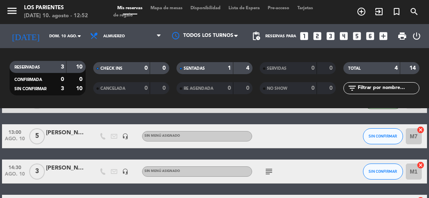
scroll to position [78, 0]
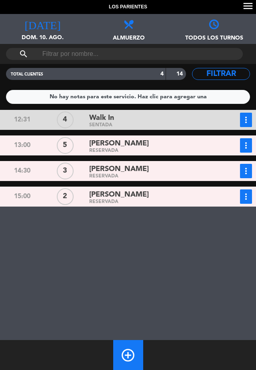
click at [134, 35] on span "Almuerzo" at bounding box center [127, 34] width 85 height 12
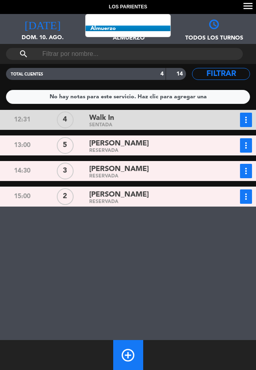
click at [155, 55] on input "text" at bounding box center [125, 54] width 166 height 12
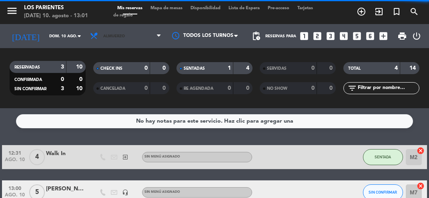
click at [159, 40] on span at bounding box center [161, 36] width 8 height 8
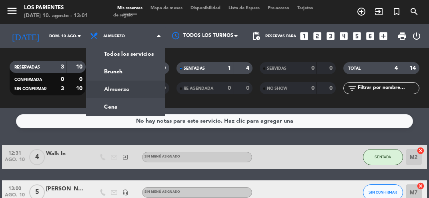
click at [123, 72] on div "menu [GEOGRAPHIC_DATA] [DATE] 10. agosto - 13:01 Mis reservas Mapa de mesas Dis…" at bounding box center [214, 54] width 429 height 108
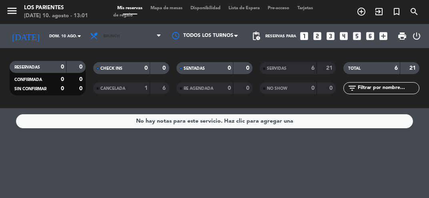
click at [155, 37] on span "Brunch" at bounding box center [125, 36] width 79 height 18
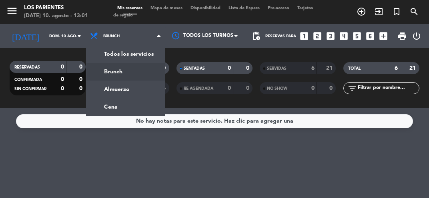
click at [122, 90] on div "menu [GEOGRAPHIC_DATA] [DATE] 10. agosto - 13:01 Mis reservas Mapa de mesas Dis…" at bounding box center [214, 54] width 429 height 108
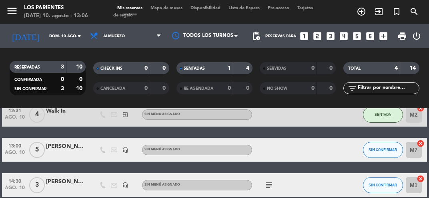
scroll to position [42, 0]
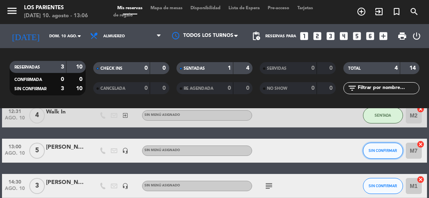
click at [390, 149] on span "SIN CONFIRMAR" at bounding box center [382, 150] width 28 height 4
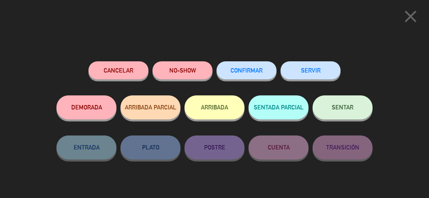
click at [346, 106] on span "SENTAR" at bounding box center [343, 107] width 22 height 7
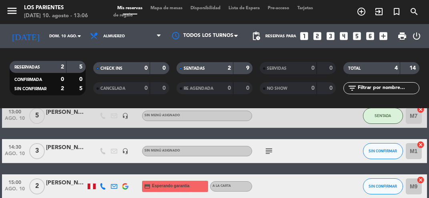
scroll to position [78, 0]
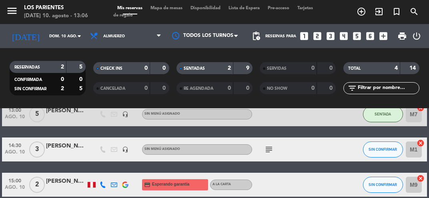
click at [269, 147] on icon "subject" at bounding box center [269, 149] width 10 height 10
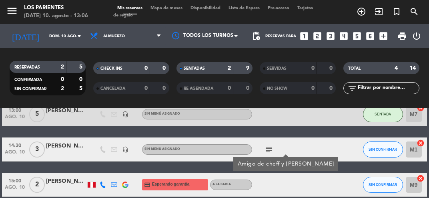
click at [331, 186] on div at bounding box center [330, 184] width 22 height 24
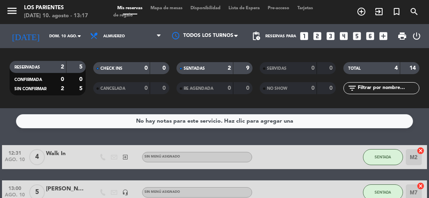
click at [77, 38] on icon "arrow_drop_down" at bounding box center [79, 36] width 10 height 10
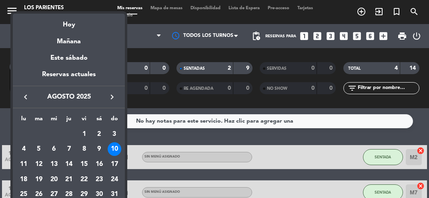
click at [112, 92] on icon "keyboard_arrow_right" at bounding box center [112, 97] width 10 height 10
click at [109, 94] on icon "keyboard_arrow_right" at bounding box center [112, 97] width 10 height 10
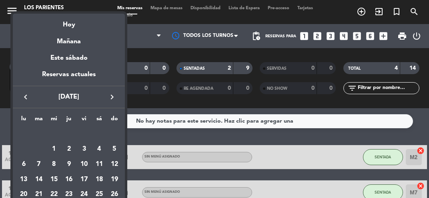
click at [67, 164] on div "9" at bounding box center [69, 164] width 14 height 14
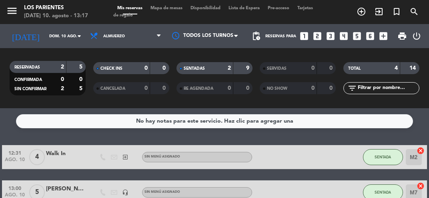
type input "[DEMOGRAPHIC_DATA][DATE]"
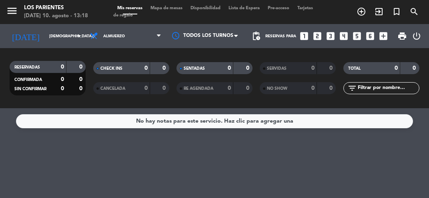
click at [317, 40] on icon "looks_two" at bounding box center [317, 36] width 10 height 10
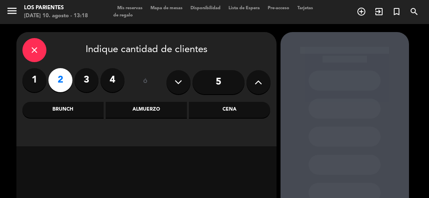
click at [234, 106] on div "Cena" at bounding box center [229, 110] width 81 height 16
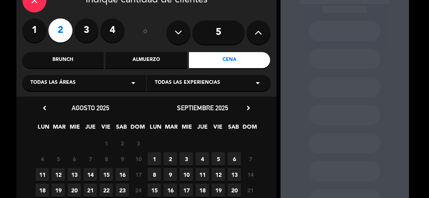
scroll to position [48, 0]
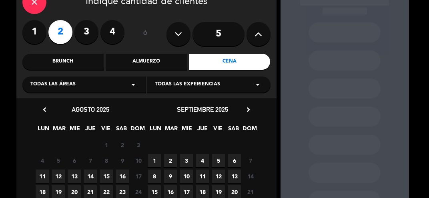
click at [246, 112] on icon "chevron_right" at bounding box center [248, 109] width 8 height 8
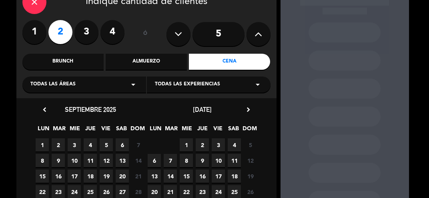
click at [245, 108] on icon "chevron_right" at bounding box center [248, 109] width 8 height 8
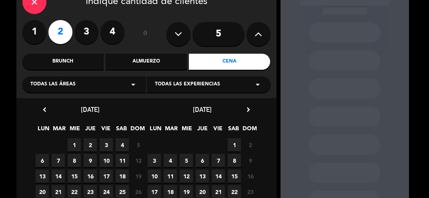
click at [90, 161] on span "9" at bounding box center [90, 160] width 13 height 13
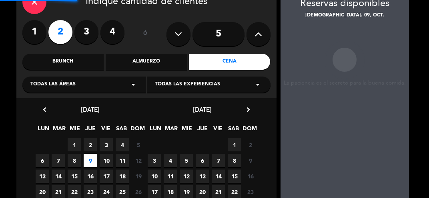
scroll to position [32, 0]
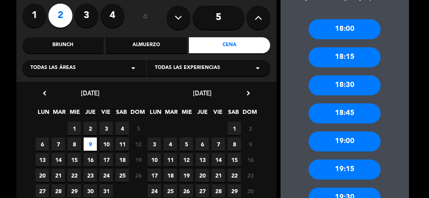
click at [354, 139] on div "19:00" at bounding box center [344, 141] width 72 height 20
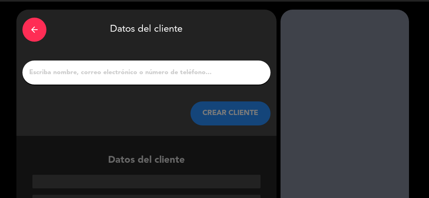
click at [194, 71] on input "1" at bounding box center [146, 72] width 236 height 11
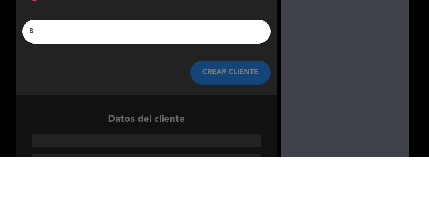
scroll to position [4, 0]
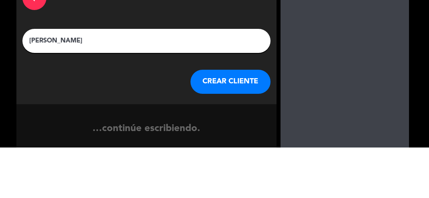
type input "[PERSON_NAME]"
click at [273, 59] on div "arrow_back Datos del cliente [PERSON_NAME] CREAR CLIENTE" at bounding box center [146, 91] width 260 height 126
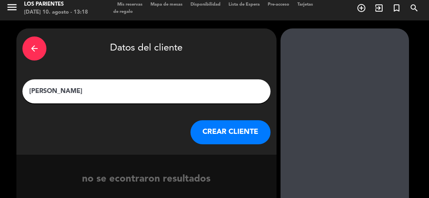
click at [234, 127] on button "CREAR CLIENTE" at bounding box center [230, 132] width 80 height 24
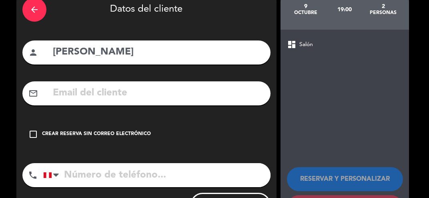
scroll to position [42, 0]
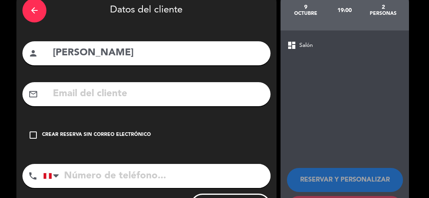
click at [116, 135] on div "Crear reserva sin correo electrónico" at bounding box center [96, 135] width 109 height 8
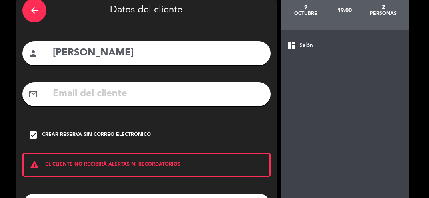
scroll to position [72, 0]
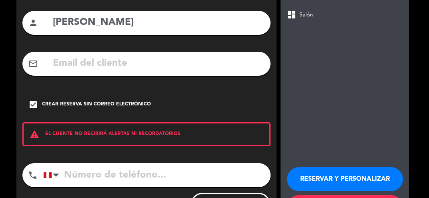
click at [125, 170] on input "tel" at bounding box center [156, 175] width 227 height 24
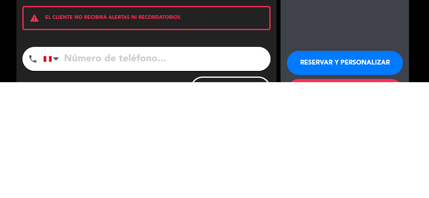
scroll to position [8, 0]
type input "988010792"
click at [270, 136] on div "arrow_back Datos del cliente person [PERSON_NAME] mail_outline check_box Crear …" at bounding box center [146, 94] width 260 height 268
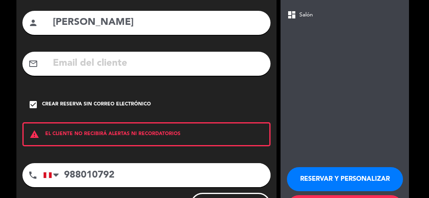
scroll to position [0, 0]
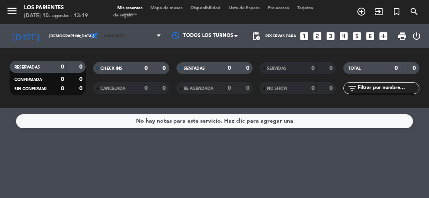
click at [160, 30] on span "Almuerzo" at bounding box center [125, 36] width 79 height 18
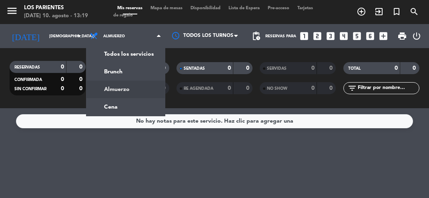
click at [138, 104] on div "menu [GEOGRAPHIC_DATA] [DATE] 10. agosto - 13:19 Mis reservas Mapa de mesas Dis…" at bounding box center [214, 54] width 429 height 108
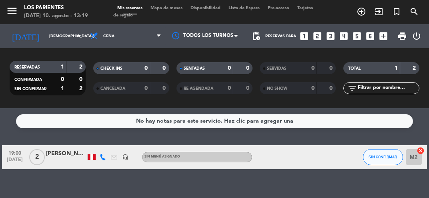
click at [76, 37] on icon "arrow_drop_down" at bounding box center [79, 36] width 10 height 10
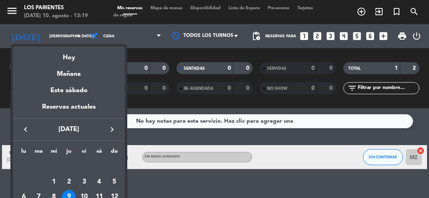
click at [88, 56] on div "Hoy" at bounding box center [69, 54] width 112 height 16
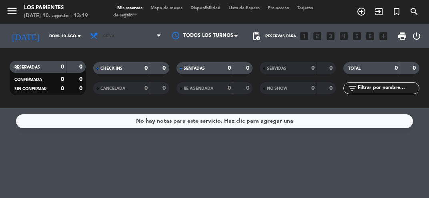
click at [154, 30] on span "Cena" at bounding box center [125, 36] width 79 height 18
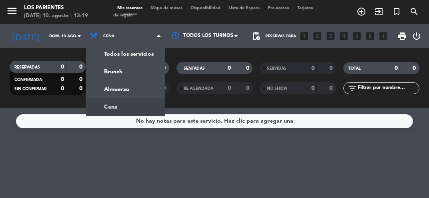
click at [139, 85] on div "menu [GEOGRAPHIC_DATA] [DATE] 10. agosto - 13:19 Mis reservas Mapa de mesas Dis…" at bounding box center [214, 54] width 429 height 108
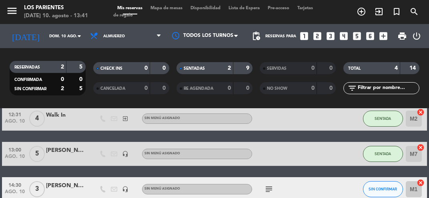
scroll to position [39, 0]
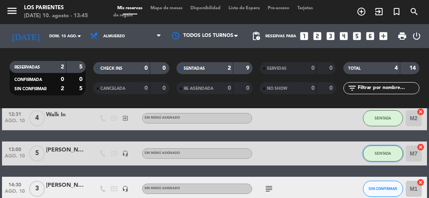
click at [390, 151] on span "SENTADA" at bounding box center [382, 153] width 16 height 4
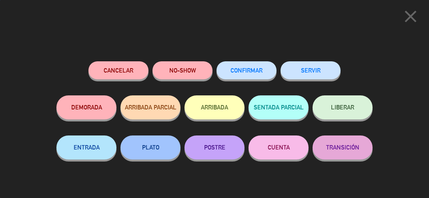
click at [312, 72] on button "SERVIR" at bounding box center [310, 70] width 60 height 18
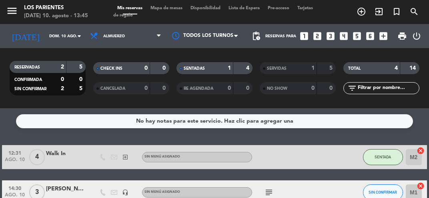
scroll to position [1, 0]
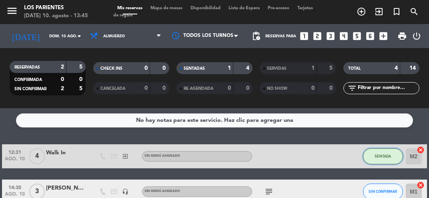
click at [382, 154] on span "SENTADA" at bounding box center [382, 156] width 16 height 4
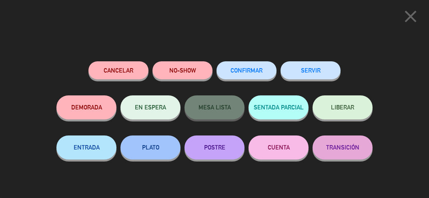
click at [312, 74] on button "SERVIR" at bounding box center [310, 70] width 60 height 18
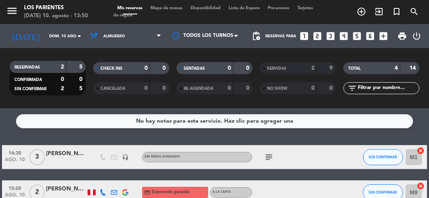
scroll to position [0, 0]
click at [70, 33] on input "dom. 10 ago." at bounding box center [72, 36] width 54 height 12
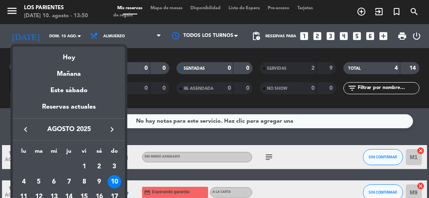
click at [42, 197] on div "12" at bounding box center [39, 197] width 14 height 14
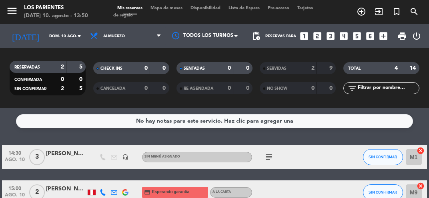
type input "[DATE]"
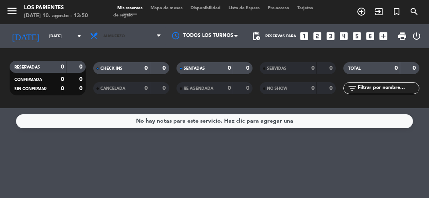
click at [152, 38] on span "Almuerzo" at bounding box center [125, 36] width 79 height 18
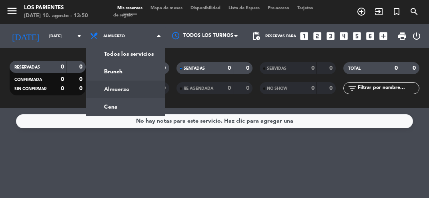
click at [135, 109] on ng-component "menu [GEOGRAPHIC_DATA] [DATE] 10. agosto - 13:50 Mis reservas Mapa de mesas Dis…" at bounding box center [214, 99] width 429 height 198
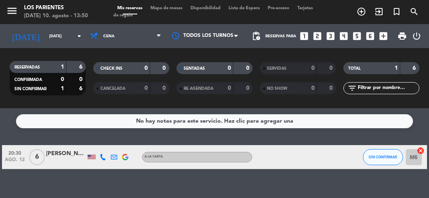
click at [46, 159] on div at bounding box center [66, 161] width 40 height 6
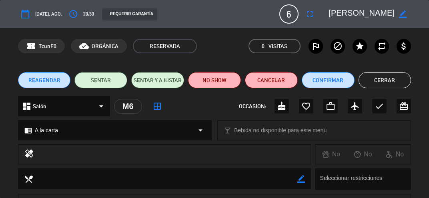
click at [312, 18] on icon "fullscreen" at bounding box center [310, 14] width 10 height 10
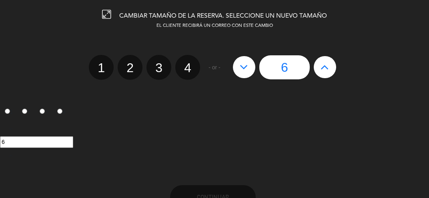
click at [326, 66] on icon at bounding box center [324, 66] width 8 height 13
type input "7"
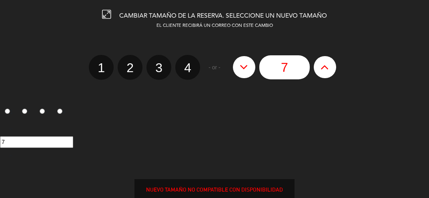
click at [322, 68] on icon at bounding box center [324, 66] width 8 height 13
type input "8"
